Goal: Task Accomplishment & Management: Manage account settings

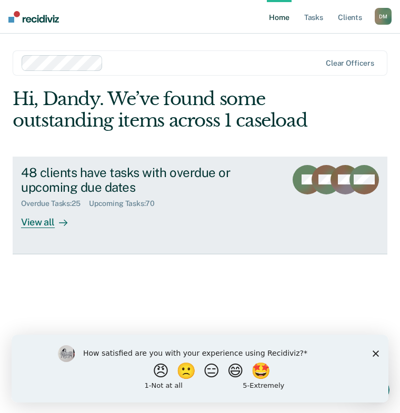
click at [40, 224] on div "View all" at bounding box center [50, 218] width 59 height 21
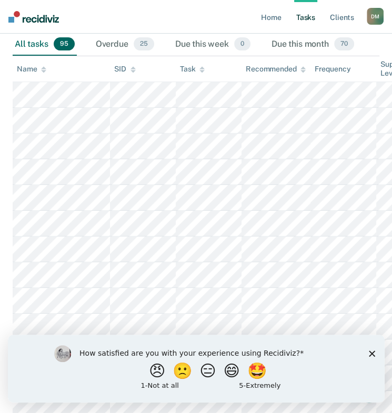
scroll to position [158, 0]
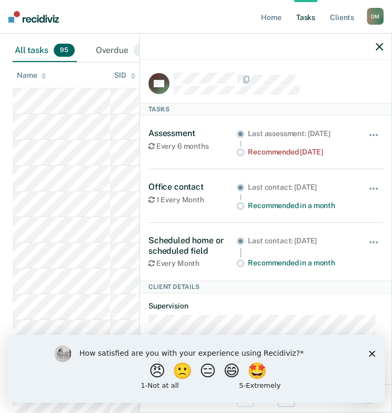
click at [382, 50] on div at bounding box center [265, 47] width 251 height 26
click at [379, 46] on icon "button" at bounding box center [378, 46] width 7 height 7
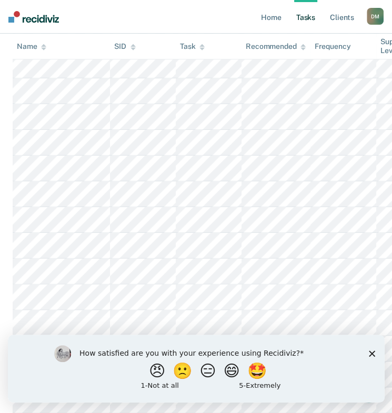
scroll to position [371, 0]
click at [192, 53] on th "Task" at bounding box center [209, 47] width 66 height 26
click at [194, 46] on div "Task" at bounding box center [192, 46] width 25 height 9
click at [195, 47] on div "Task" at bounding box center [192, 46] width 25 height 9
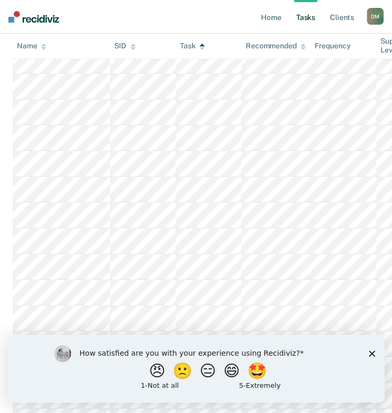
scroll to position [926, 0]
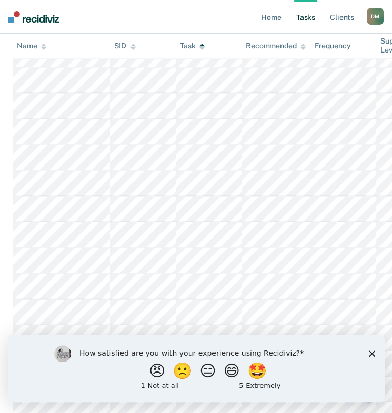
click at [196, 35] on th "Task" at bounding box center [209, 47] width 66 height 26
click at [197, 49] on div "Task" at bounding box center [192, 46] width 25 height 9
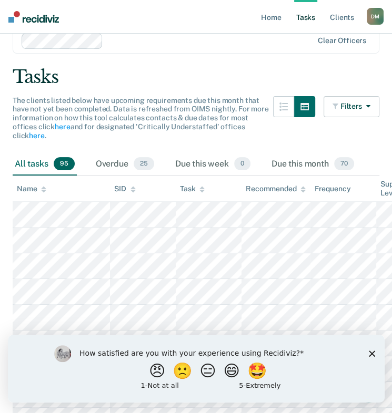
scroll to position [0, 0]
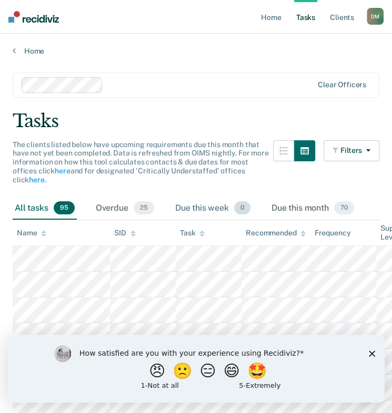
click at [191, 206] on div "Due this week 0" at bounding box center [212, 208] width 79 height 23
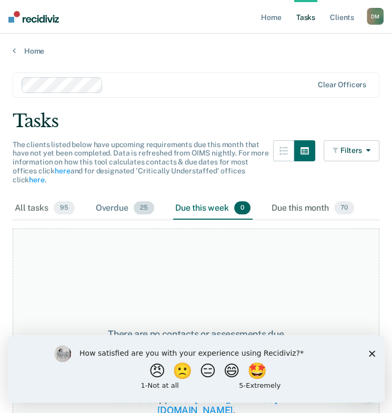
click at [123, 205] on div "Overdue 25" at bounding box center [125, 208] width 63 height 23
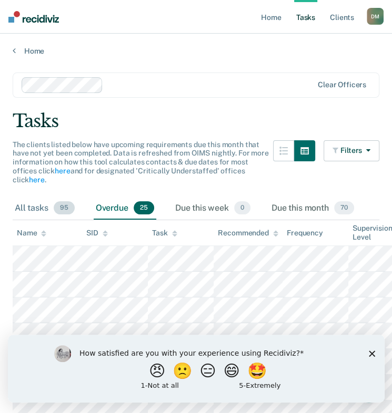
click at [45, 203] on div "All tasks 95" at bounding box center [45, 208] width 64 height 23
